Goal: Information Seeking & Learning: Learn about a topic

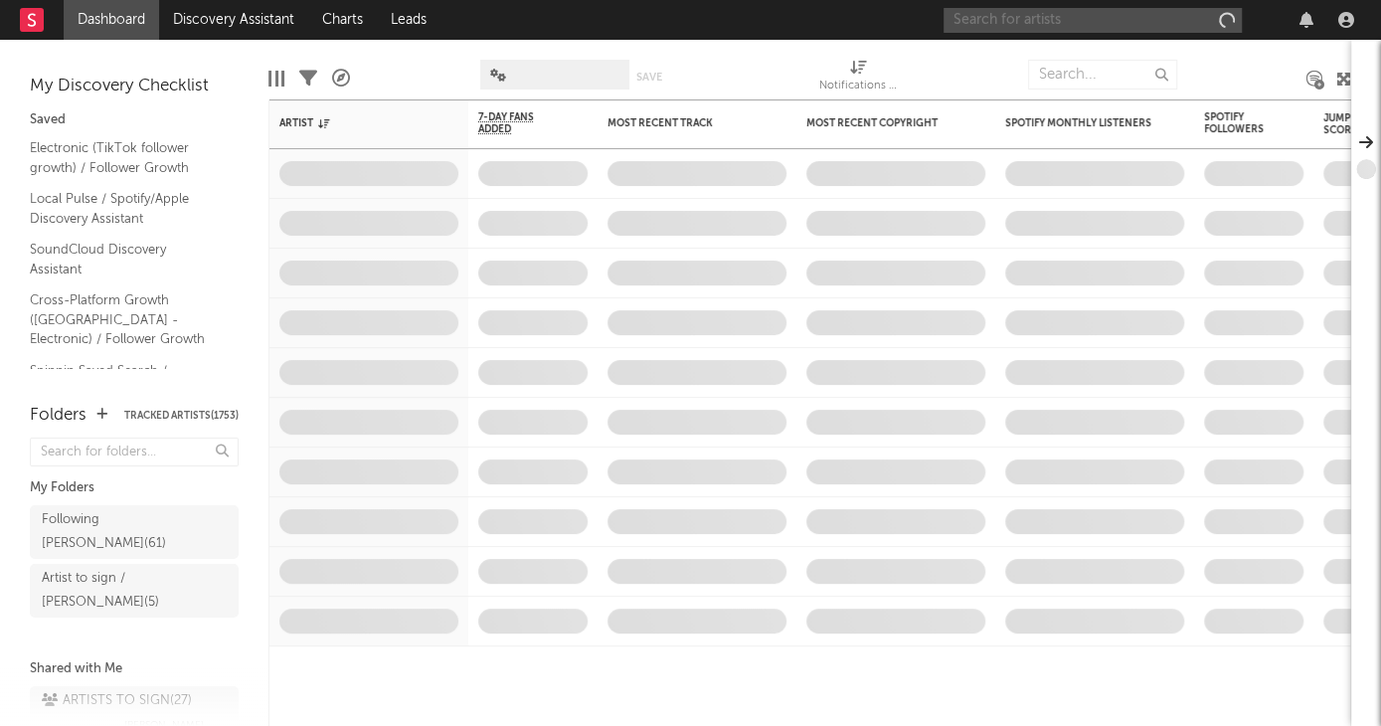
click at [1017, 24] on input "text" at bounding box center [1093, 20] width 298 height 25
type input "agoria"
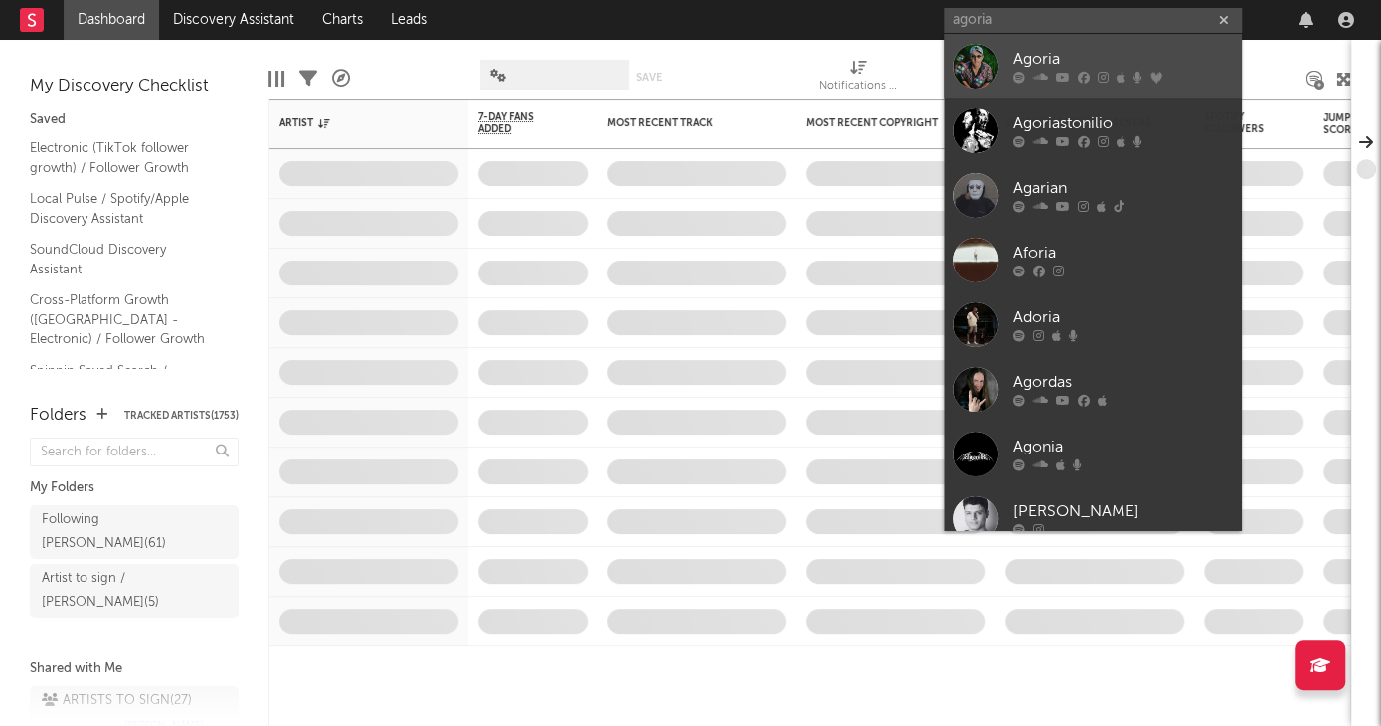
click at [1053, 64] on div "Agoria" at bounding box center [1122, 60] width 219 height 24
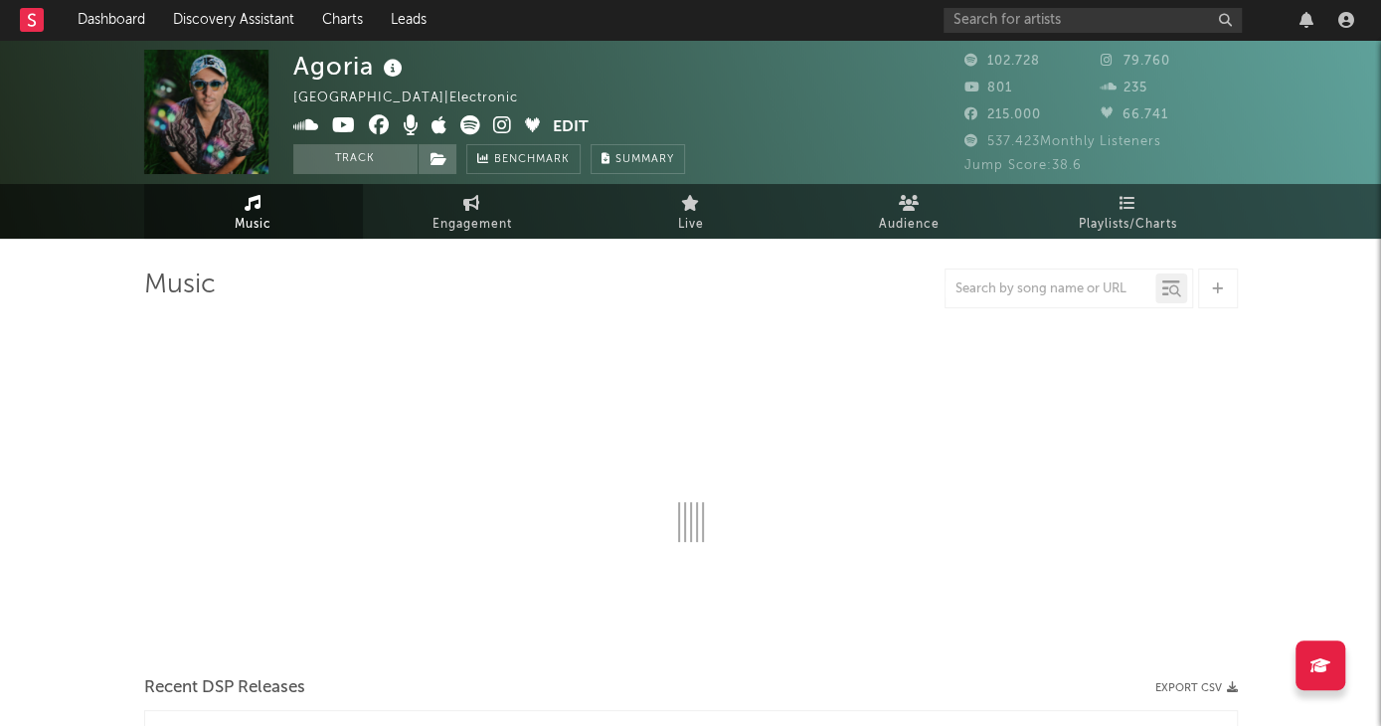
click at [393, 68] on icon at bounding box center [393, 69] width 29 height 28
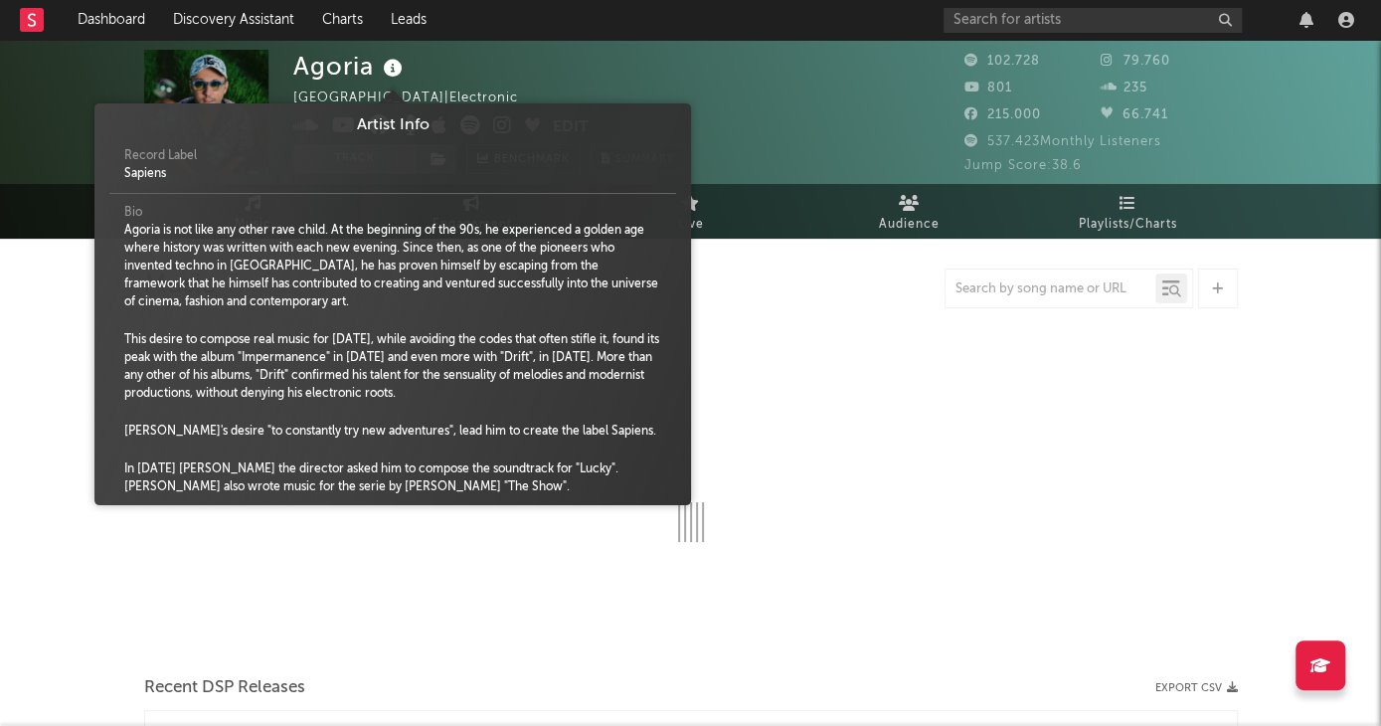
click at [532, 69] on div "Agoria [GEOGRAPHIC_DATA] | Electronic Edit Track Benchmark Summary" at bounding box center [489, 112] width 392 height 124
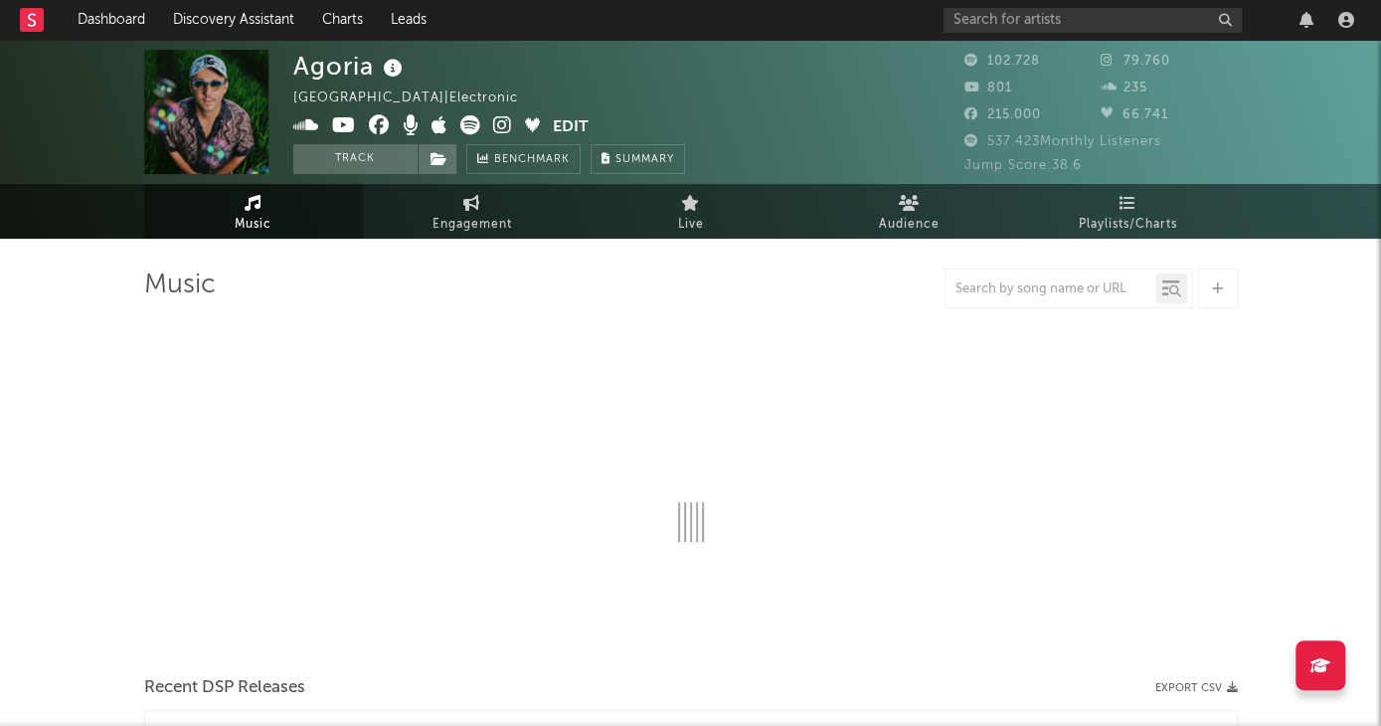
select select "6m"
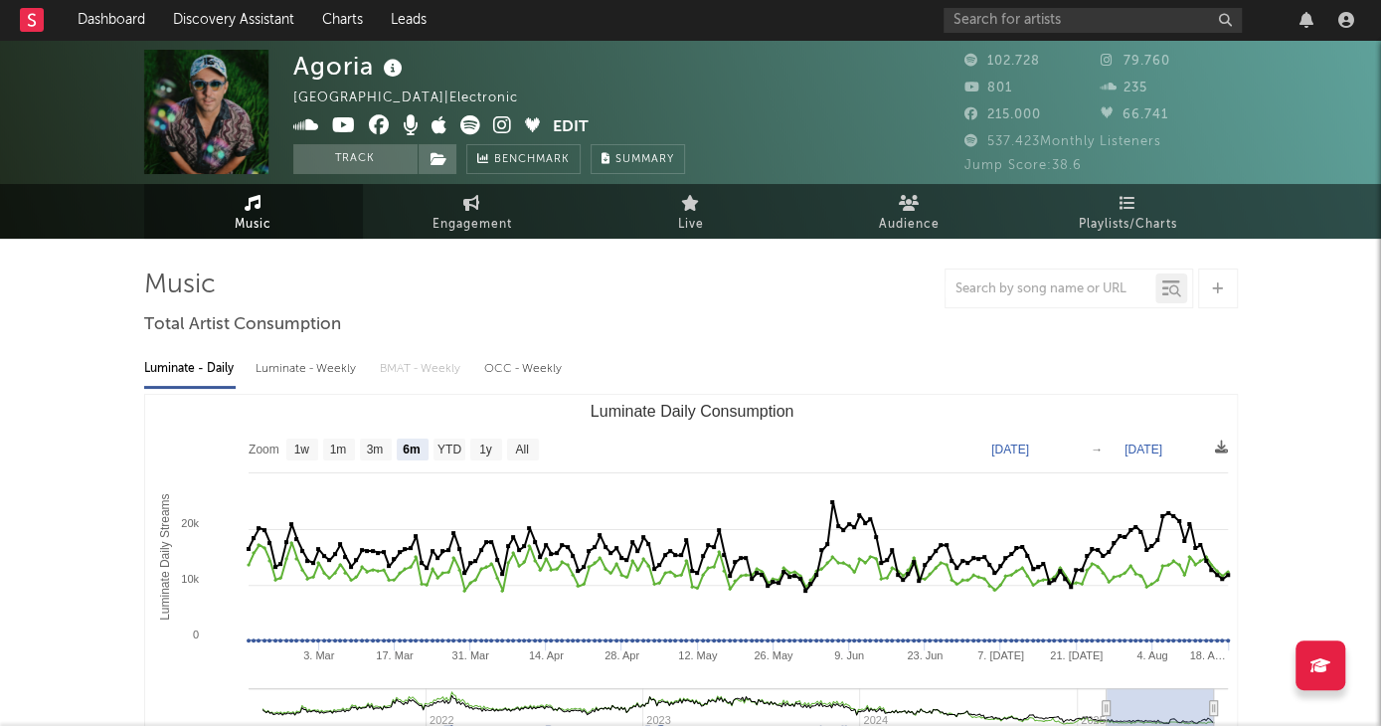
click at [305, 124] on icon at bounding box center [306, 125] width 26 height 20
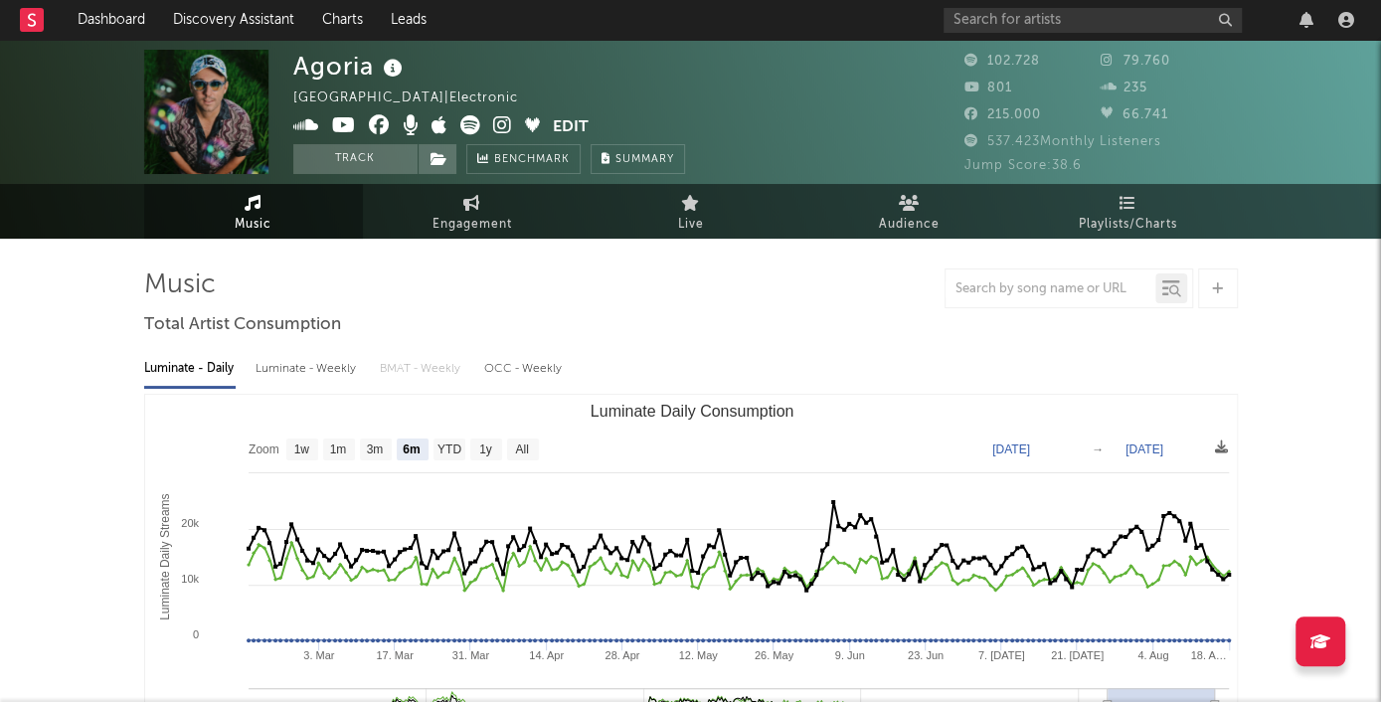
click at [508, 116] on icon at bounding box center [502, 125] width 19 height 20
